Goal: Register for event/course

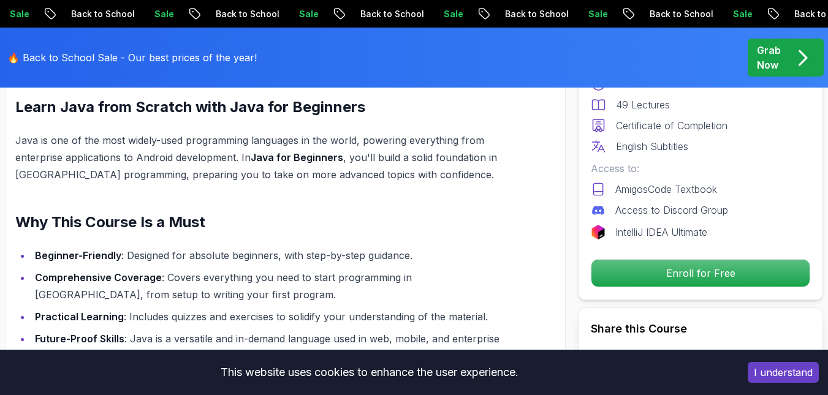
scroll to position [1172, 0]
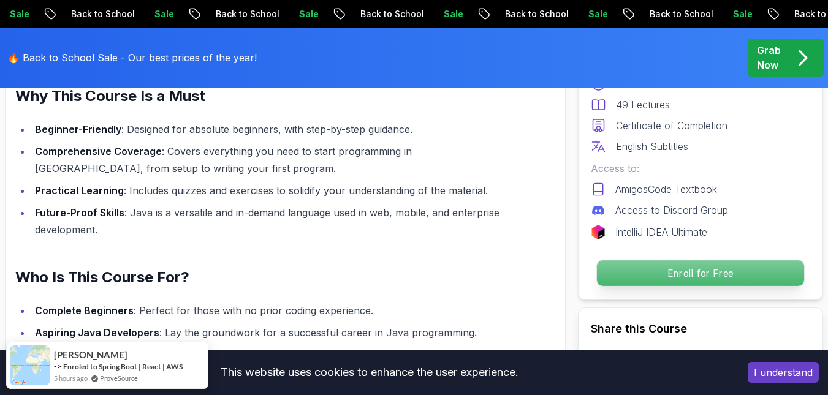
click at [696, 280] on p "Enroll for Free" at bounding box center [700, 274] width 207 height 26
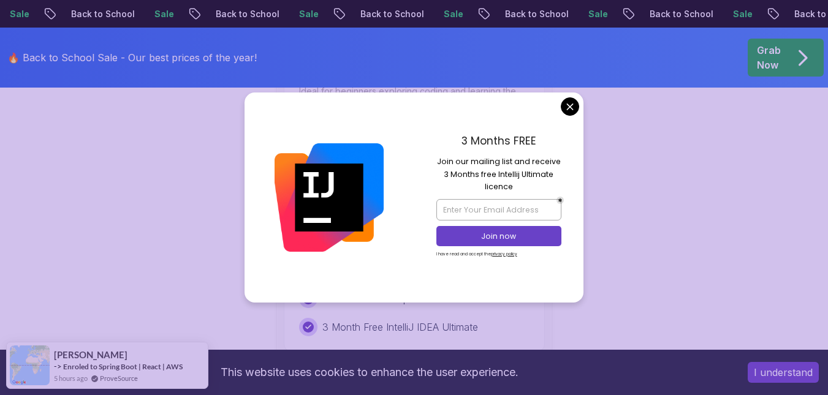
scroll to position [2666, 0]
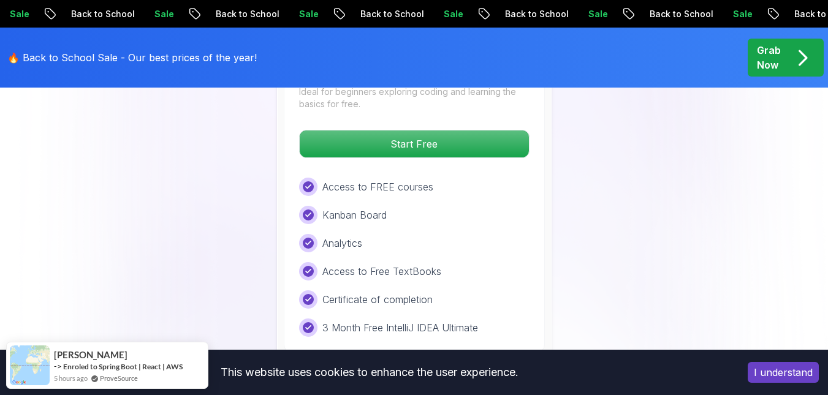
click at [568, 107] on body "Sale Back to School Sale Back to School Sale Back to School Sale Back to School…" at bounding box center [414, 164] width 828 height 5661
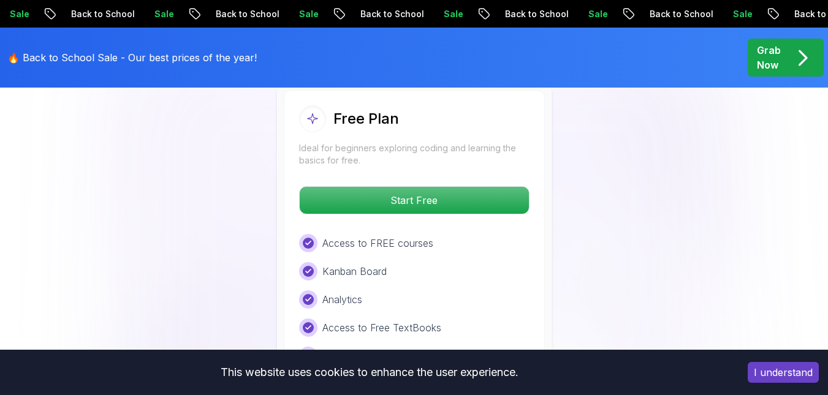
scroll to position [2609, 0]
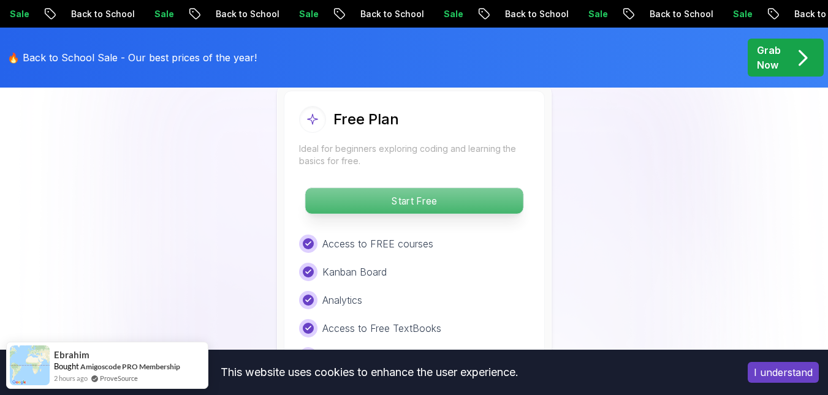
click at [433, 188] on p "Start Free" at bounding box center [414, 201] width 218 height 26
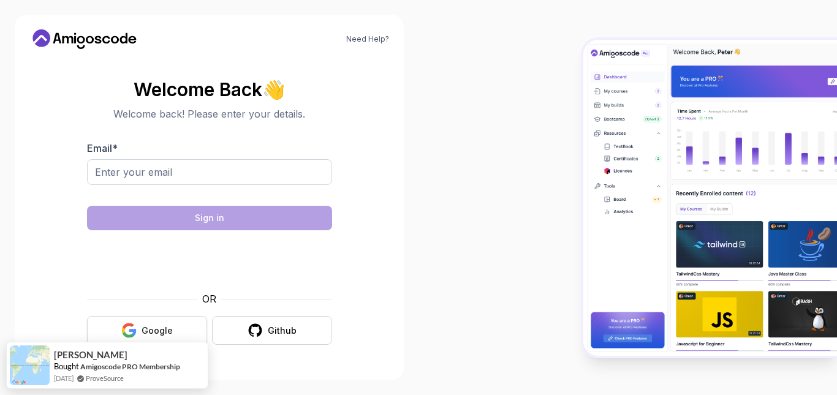
click at [166, 332] on div "Google" at bounding box center [157, 331] width 31 height 12
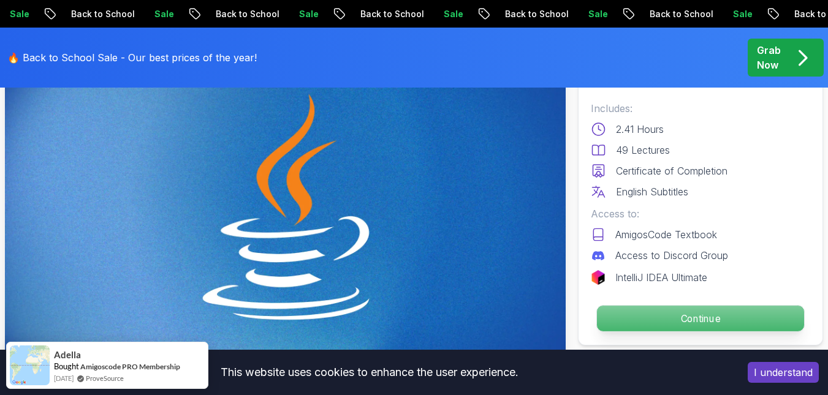
click at [666, 315] on p "Continue" at bounding box center [700, 319] width 207 height 26
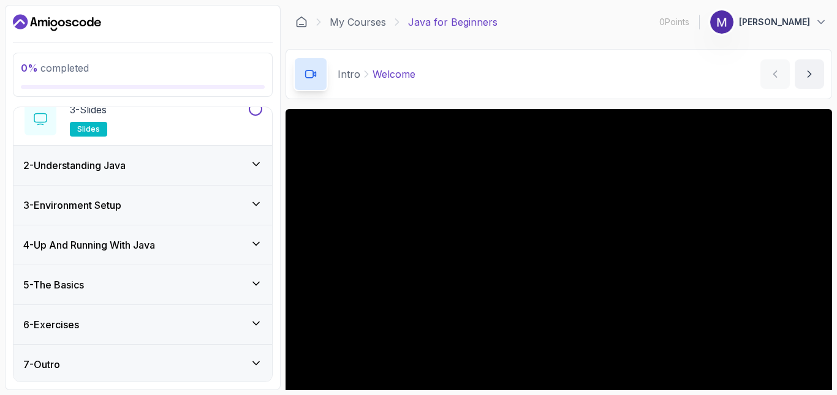
scroll to position [158, 0]
